Goal: Contribute content: Contribute content

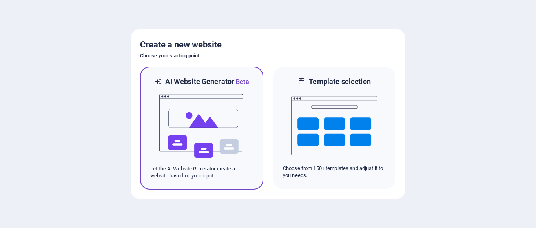
click at [236, 141] on img at bounding box center [201, 126] width 86 height 78
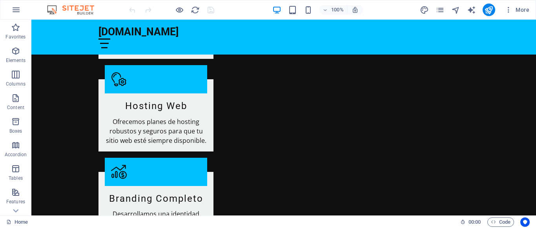
scroll to position [883, 0]
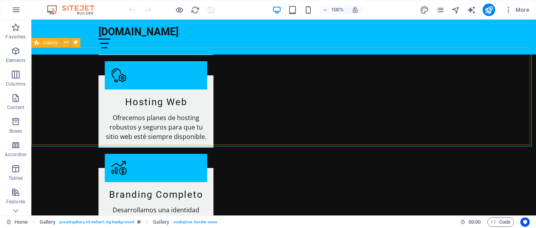
click at [61, 42] on div "Gallery" at bounding box center [45, 42] width 29 height 9
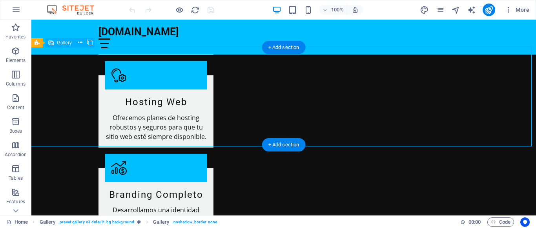
select select "px"
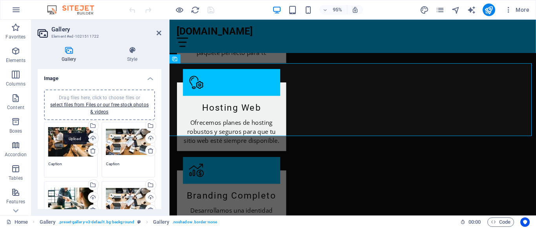
click at [93, 138] on div "Upload" at bounding box center [93, 139] width 12 height 12
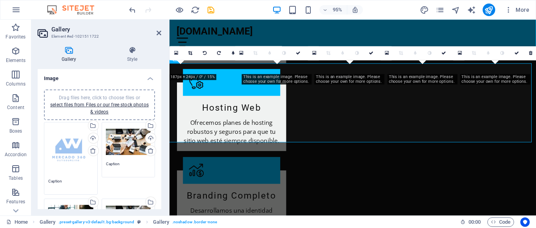
click at [134, 148] on div "Drag files here, click to choose files or select files from Files or our free s…" at bounding box center [128, 141] width 45 height 31
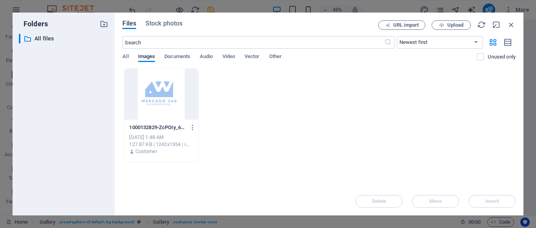
click at [510, 29] on div "URL import Upload" at bounding box center [446, 24] width 137 height 9
click at [511, 25] on icon "button" at bounding box center [511, 24] width 9 height 9
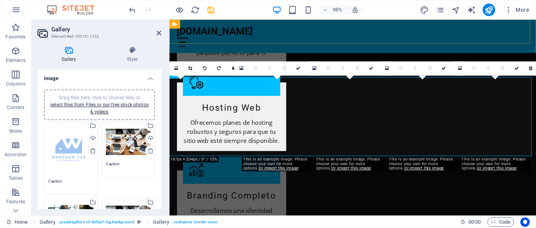
scroll to position [859, 0]
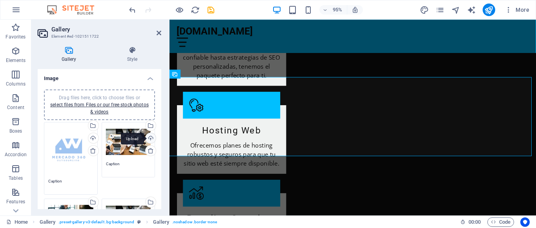
click at [151, 137] on div "Upload" at bounding box center [150, 139] width 12 height 12
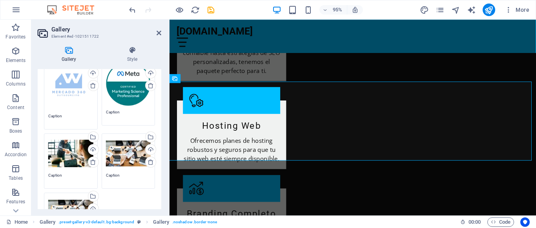
scroll to position [69, 0]
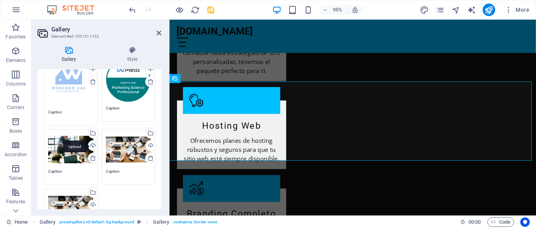
click at [93, 145] on div "Upload" at bounding box center [93, 146] width 12 height 12
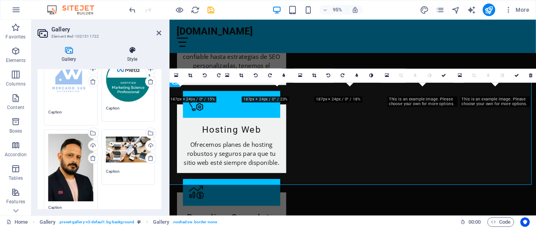
scroll to position [859, 0]
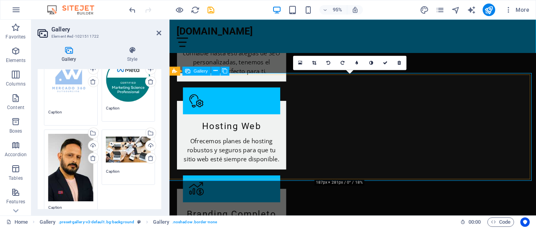
scroll to position [864, 0]
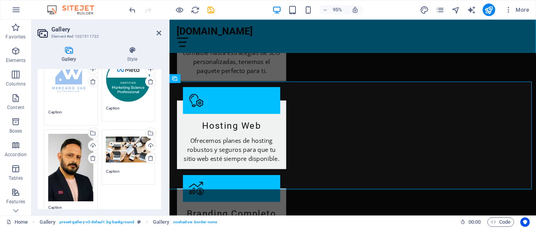
click at [74, 175] on div "Drag files here, click to choose files or select files from Files or our free s…" at bounding box center [70, 167] width 45 height 67
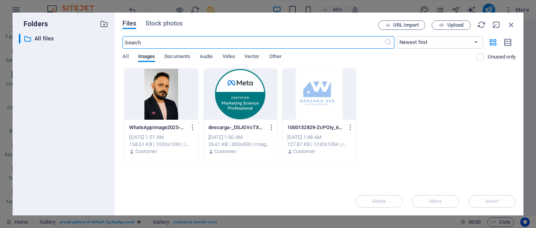
scroll to position [1093, 0]
click at [503, 58] on p "Unused only" at bounding box center [501, 56] width 28 height 7
click at [0, 0] on input "checkbox" at bounding box center [0, 0] width 0 height 0
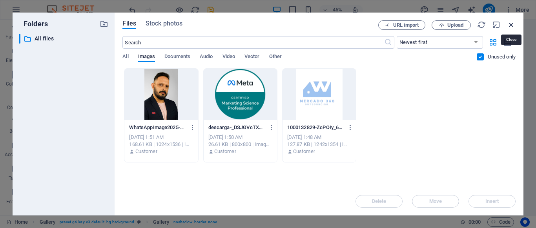
click at [511, 27] on icon "button" at bounding box center [511, 24] width 9 height 9
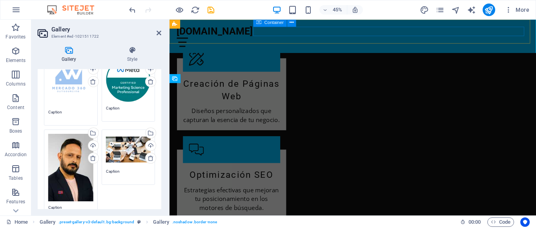
scroll to position [864, 0]
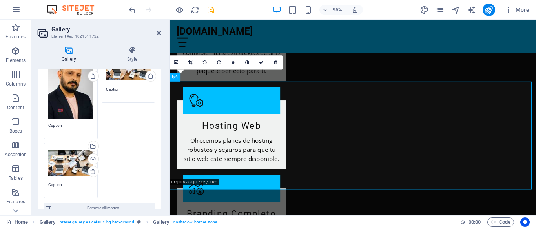
scroll to position [153, 0]
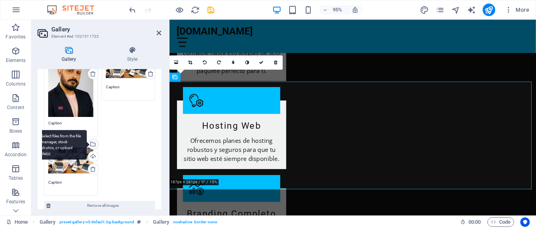
click at [91, 139] on div "Select files from the file manager, stock photos, or upload file(s)" at bounding box center [93, 145] width 12 height 12
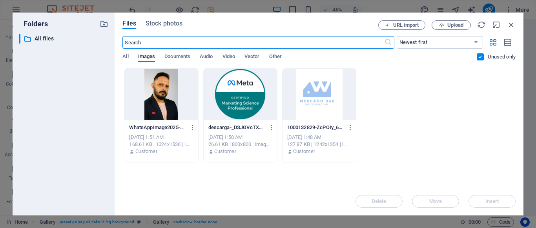
scroll to position [1093, 0]
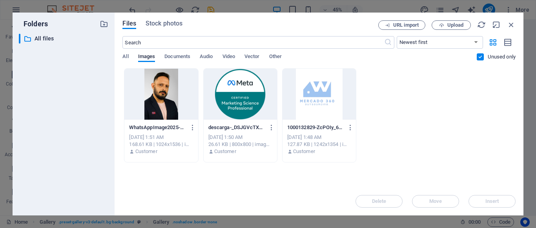
click at [91, 139] on div "​ All files All files" at bounding box center [63, 121] width 89 height 175
click at [509, 24] on icon "button" at bounding box center [511, 24] width 9 height 9
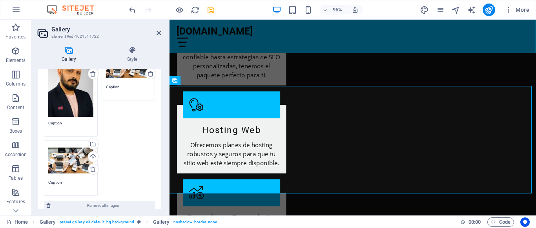
scroll to position [859, 0]
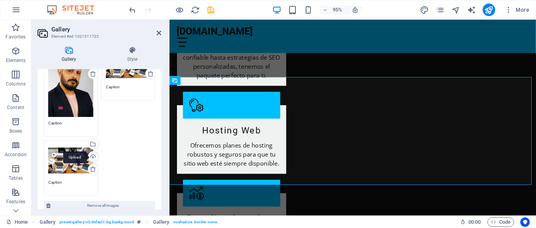
click at [93, 156] on div "Upload" at bounding box center [93, 157] width 12 height 12
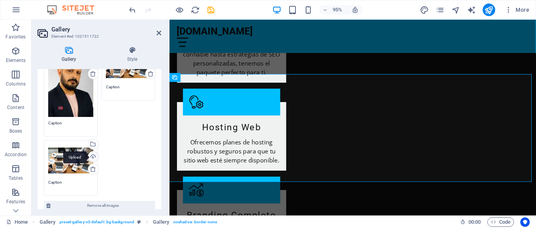
scroll to position [864, 0]
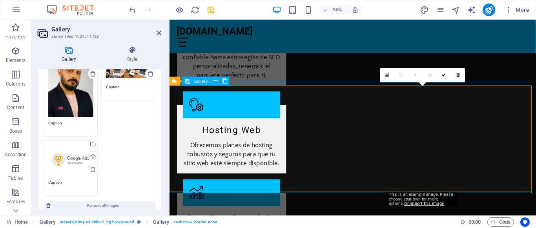
scroll to position [859, 0]
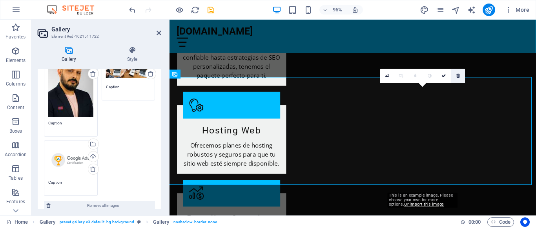
click at [458, 76] on icon at bounding box center [458, 76] width 4 height 4
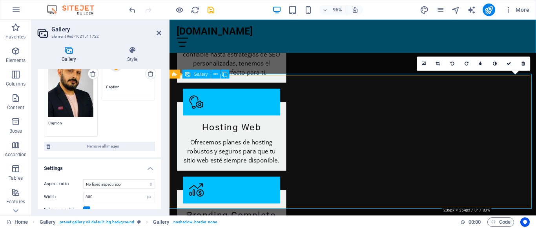
scroll to position [864, 0]
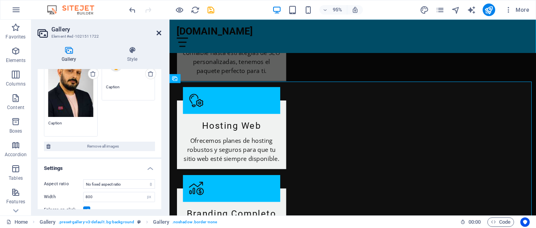
click at [159, 31] on icon at bounding box center [158, 33] width 5 height 6
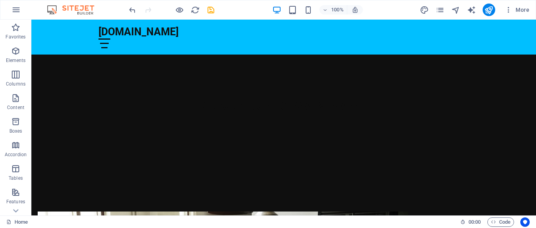
scroll to position [182, 0]
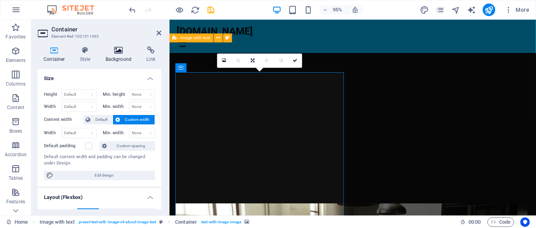
click at [122, 55] on h4 "Background" at bounding box center [120, 54] width 41 height 16
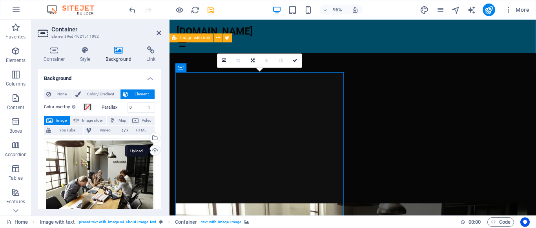
click at [153, 150] on div "Upload" at bounding box center [154, 151] width 12 height 12
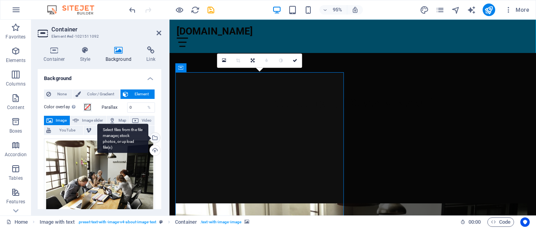
click at [154, 134] on div "Select files from the file manager, stock photos, or upload file(s)" at bounding box center [154, 139] width 12 height 12
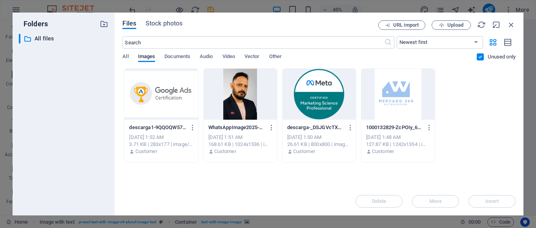
click at [373, 97] on div at bounding box center [397, 94] width 73 height 51
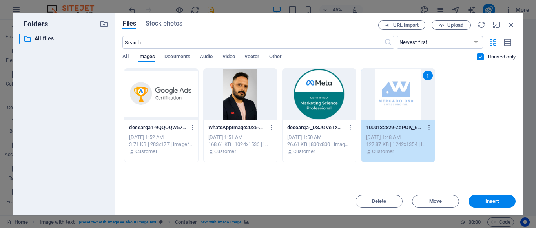
click at [373, 97] on div "1" at bounding box center [397, 94] width 73 height 51
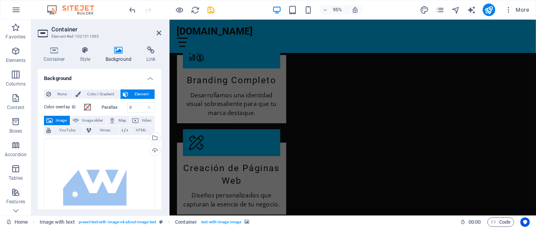
scroll to position [1014, 0]
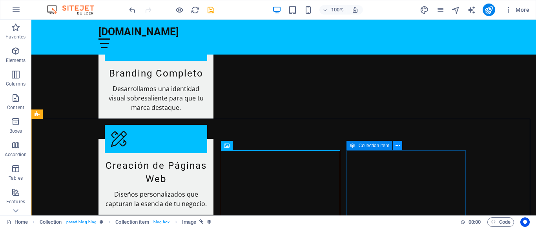
click at [398, 148] on icon at bounding box center [397, 146] width 4 height 8
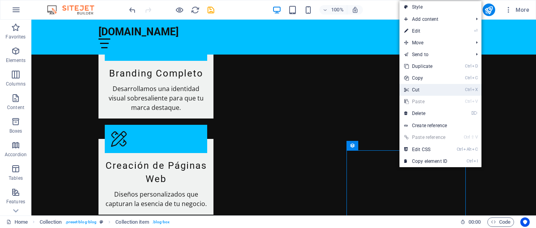
click at [419, 90] on link "Ctrl X Cut" at bounding box center [425, 90] width 53 height 12
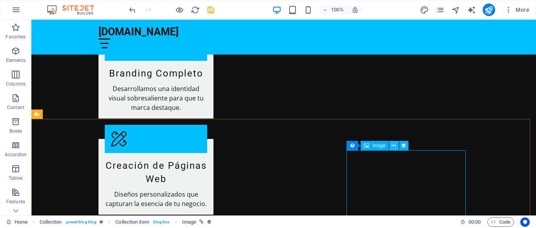
click at [392, 149] on icon at bounding box center [393, 146] width 4 height 8
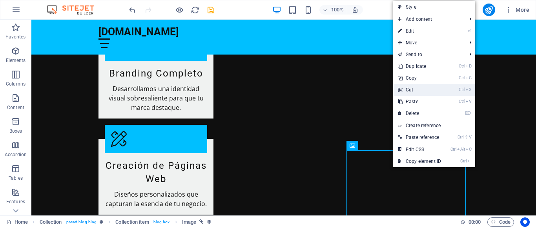
click at [412, 92] on link "Ctrl X Cut" at bounding box center [419, 90] width 53 height 12
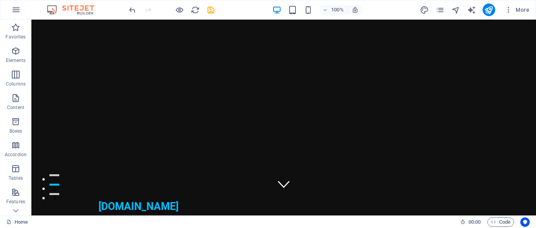
scroll to position [0, 0]
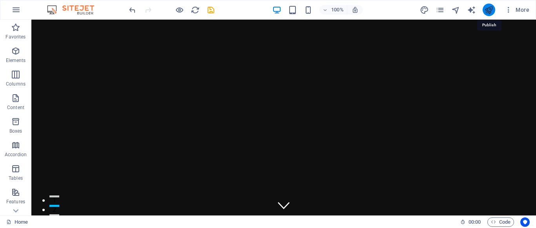
click at [492, 9] on icon "publish" at bounding box center [488, 9] width 9 height 9
checkbox input "false"
